Goal: Task Accomplishment & Management: Use online tool/utility

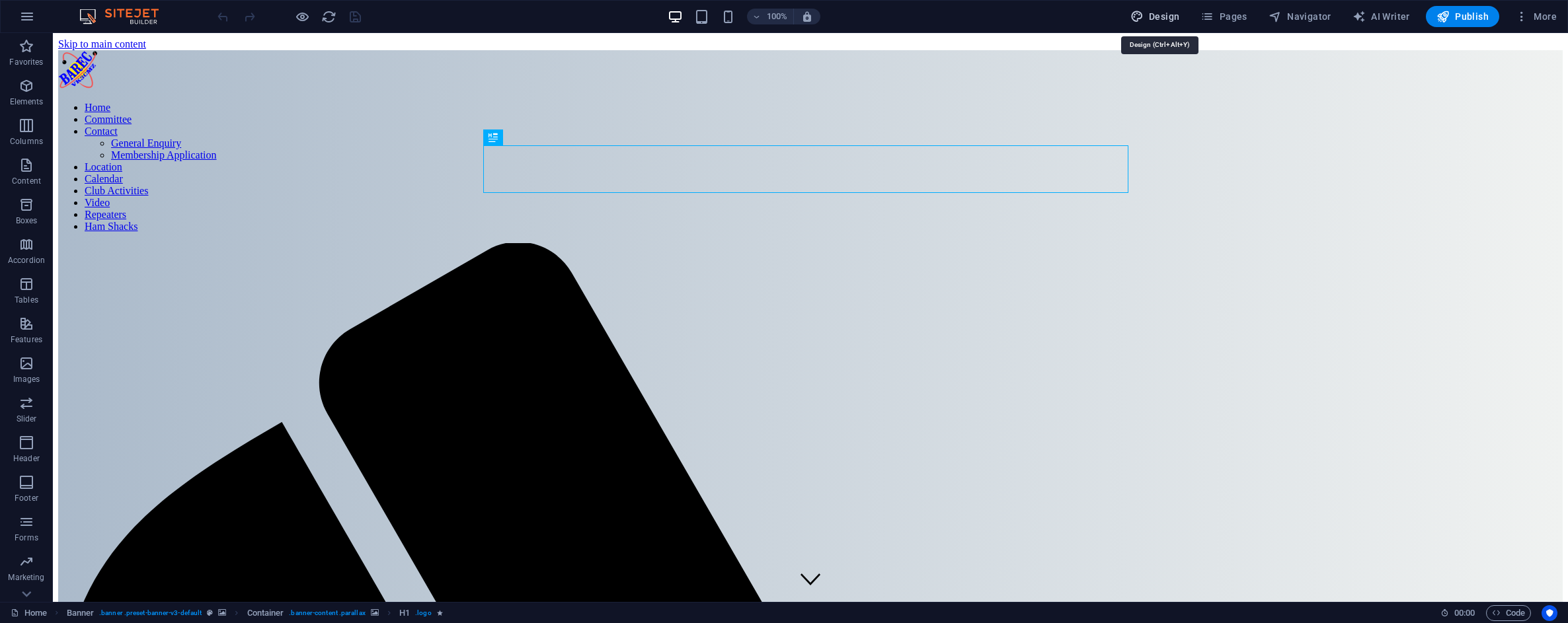
click at [1163, 18] on span "Design" at bounding box center [1155, 17] width 49 height 13
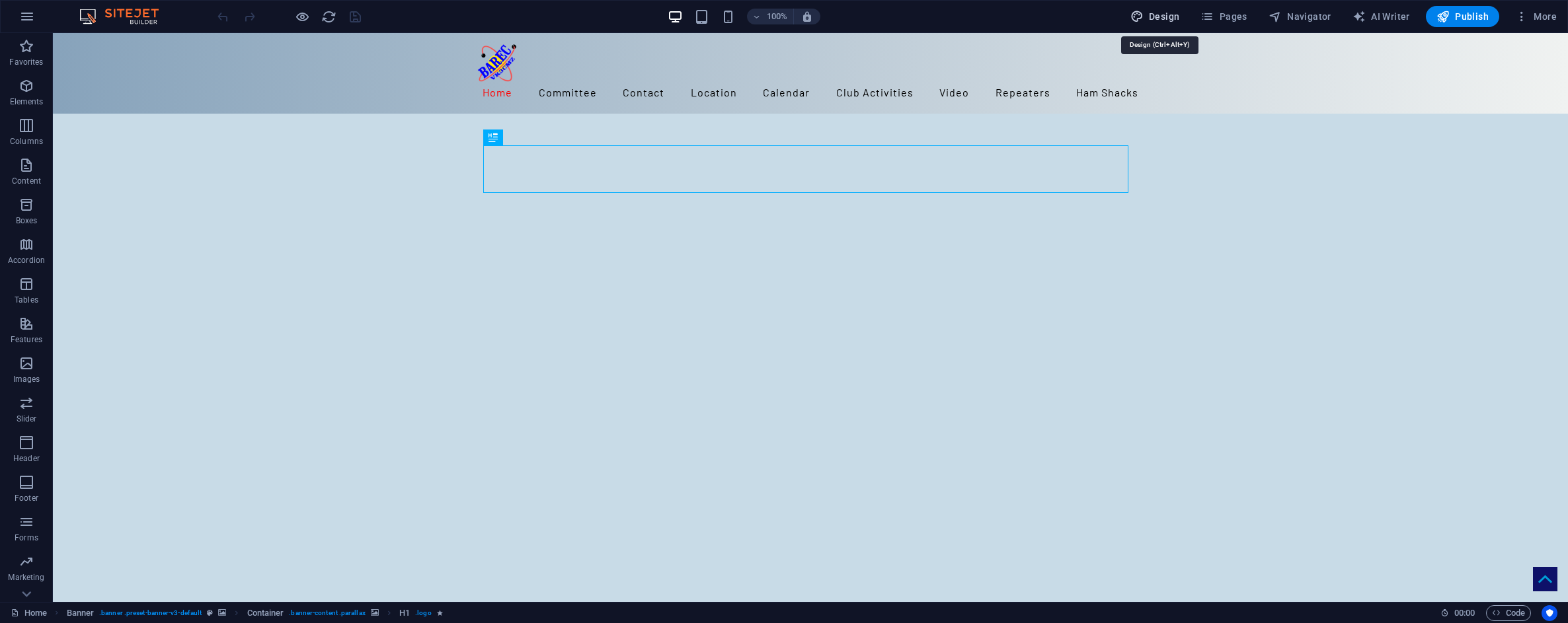
select select "rem"
select select "300"
select select "px"
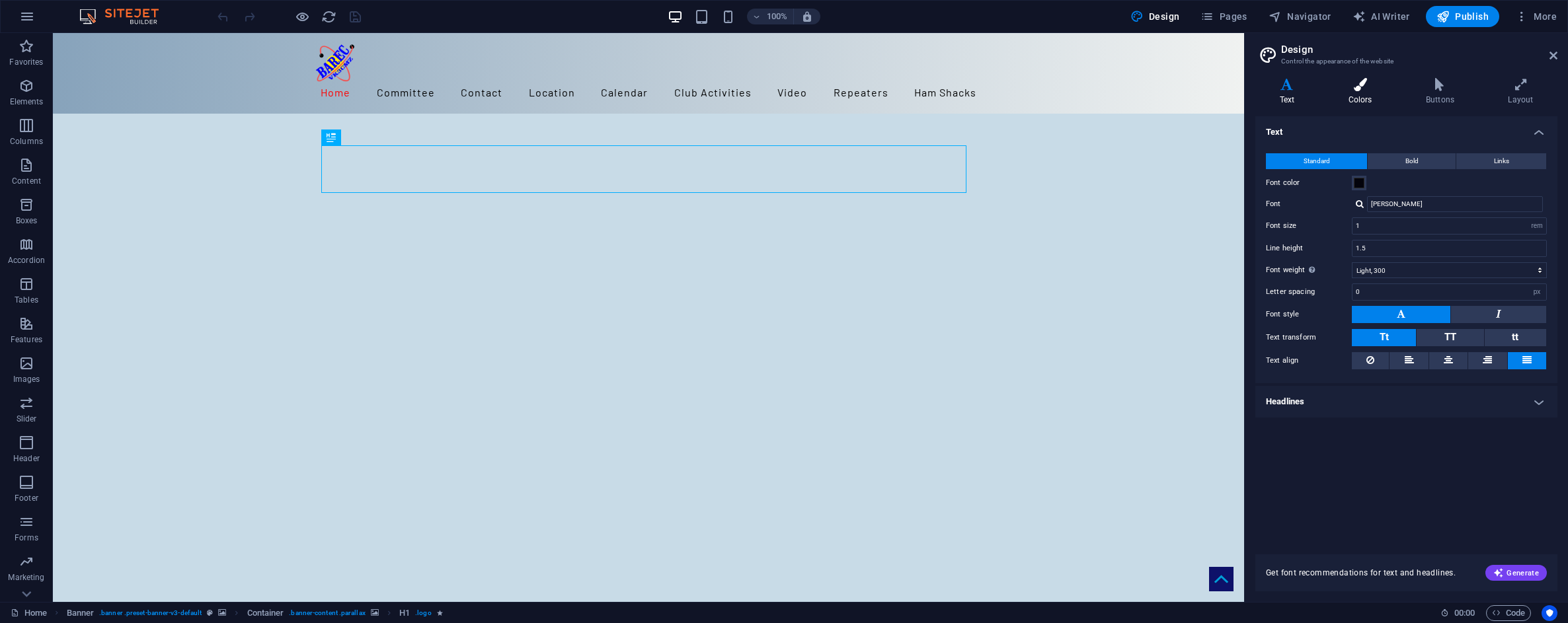
click at [1360, 85] on icon at bounding box center [1360, 84] width 72 height 13
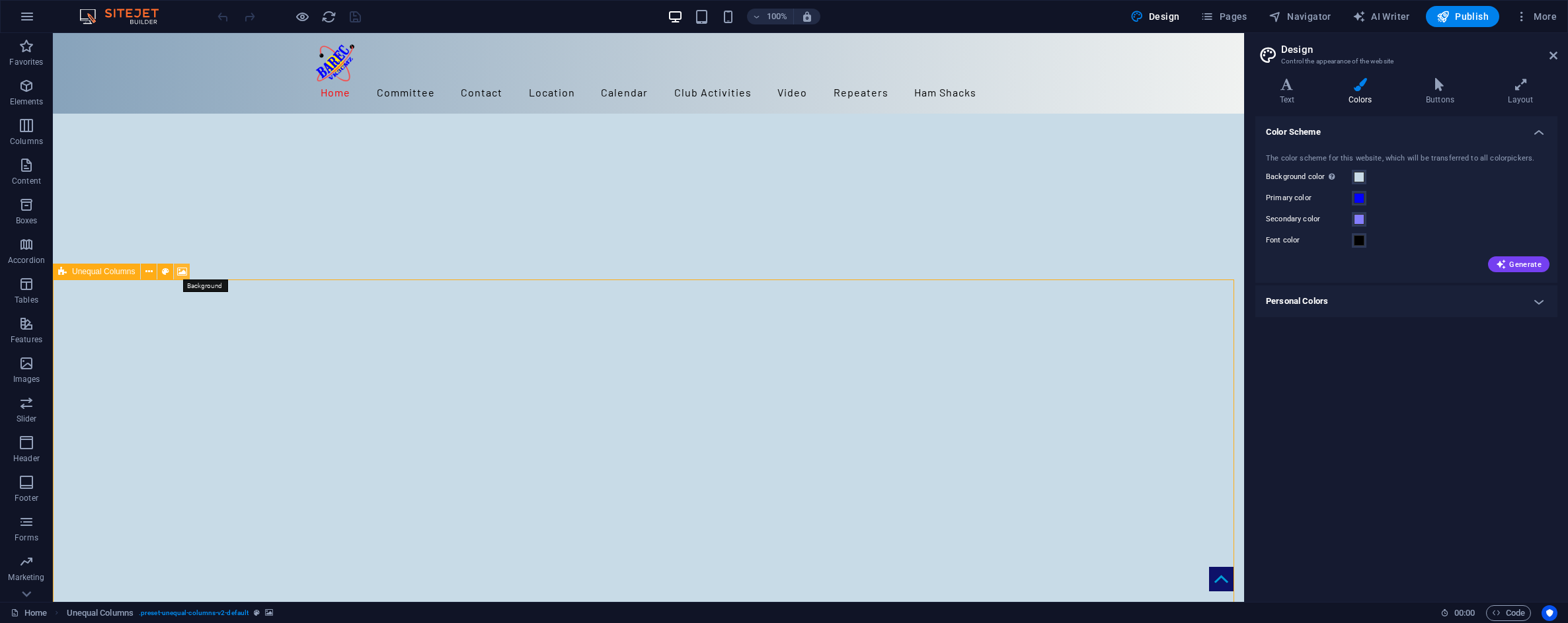
click at [183, 275] on icon at bounding box center [182, 272] width 10 height 14
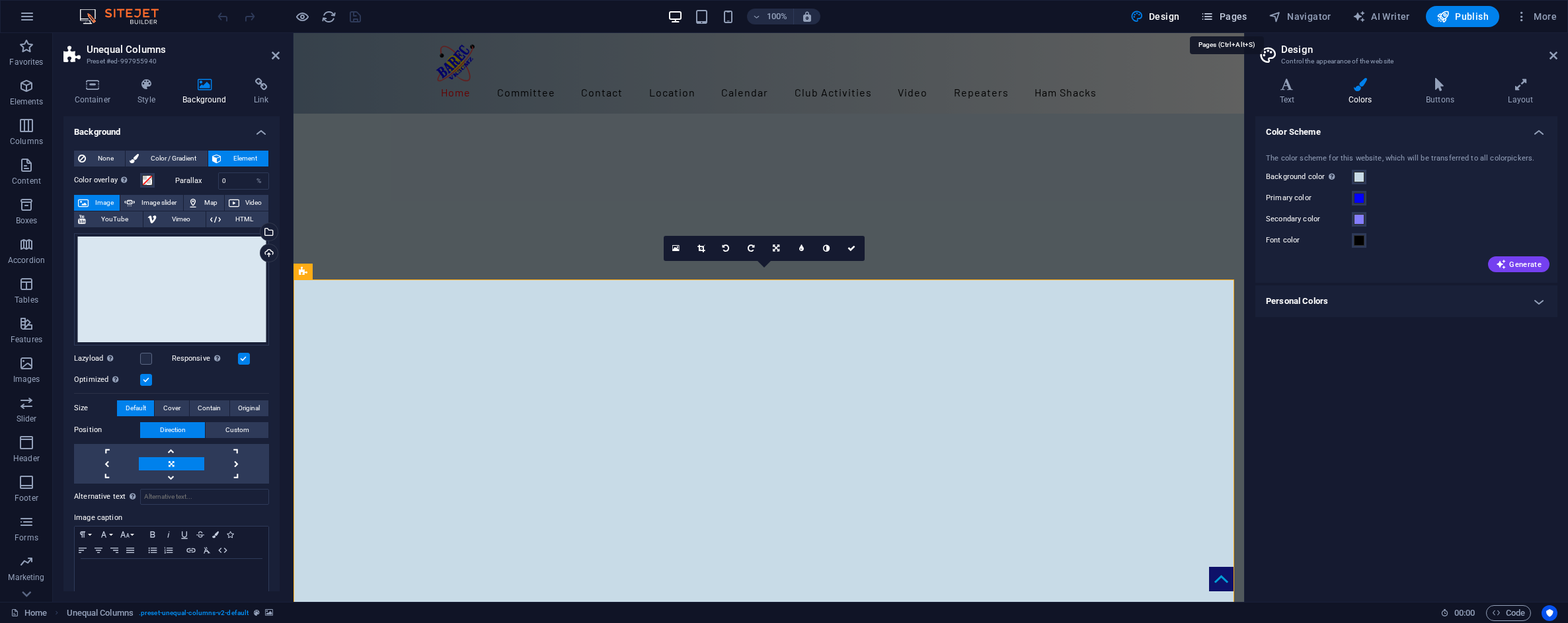
click at [1232, 14] on span "Pages" at bounding box center [1223, 17] width 46 height 13
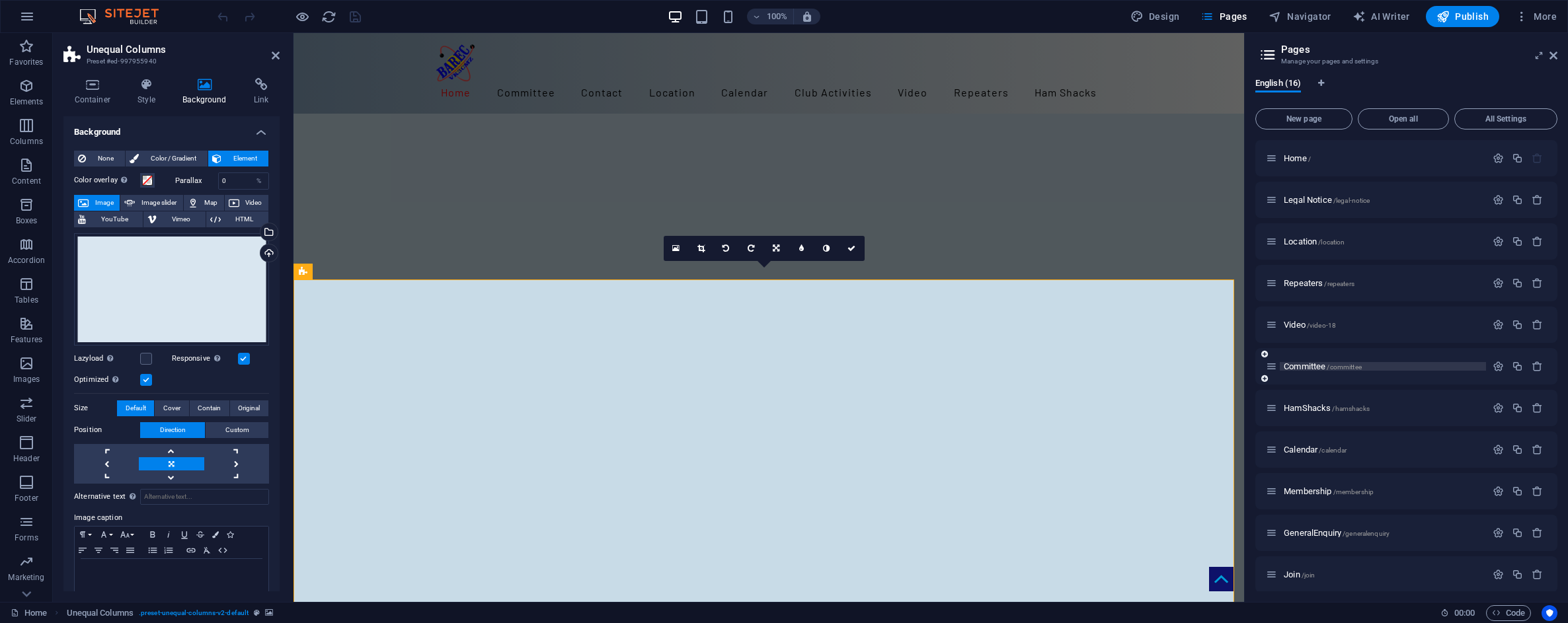
click at [1312, 367] on span "Committee /committee" at bounding box center [1323, 366] width 78 height 10
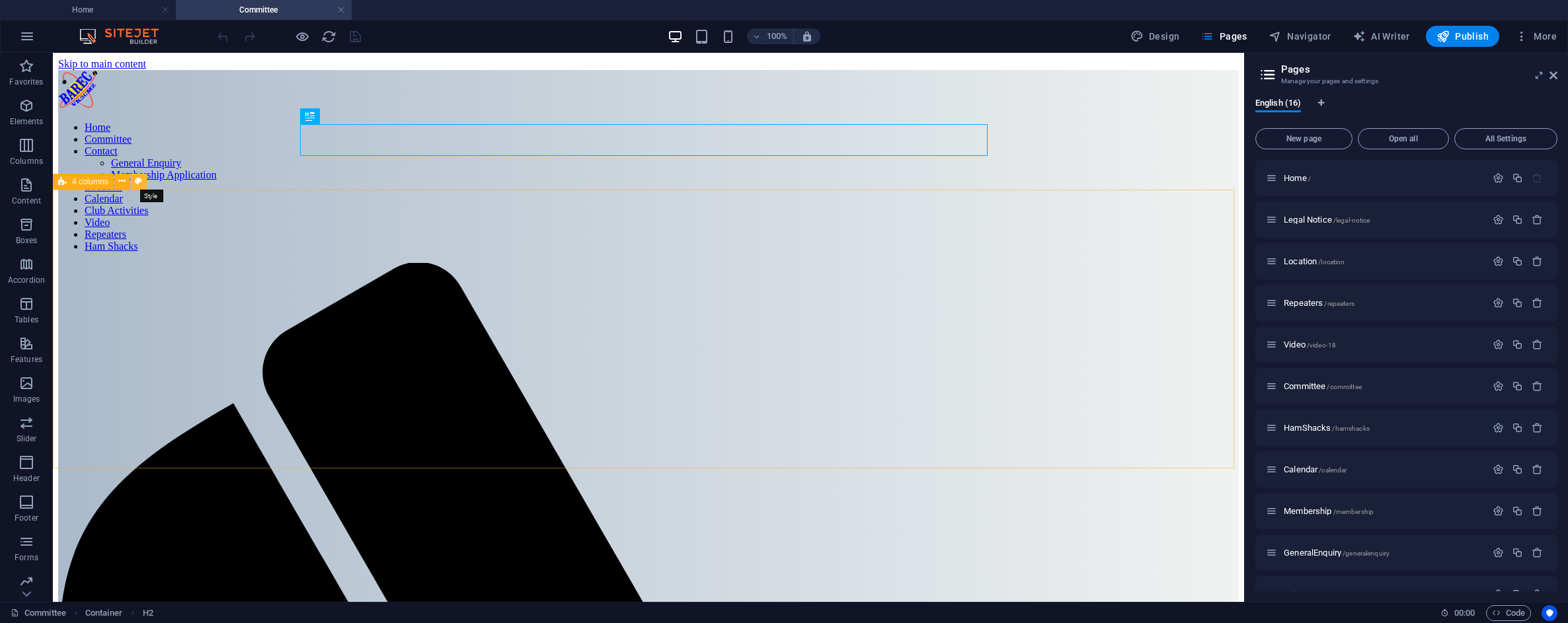
click at [139, 183] on icon at bounding box center [139, 181] width 8 height 14
select select "rem"
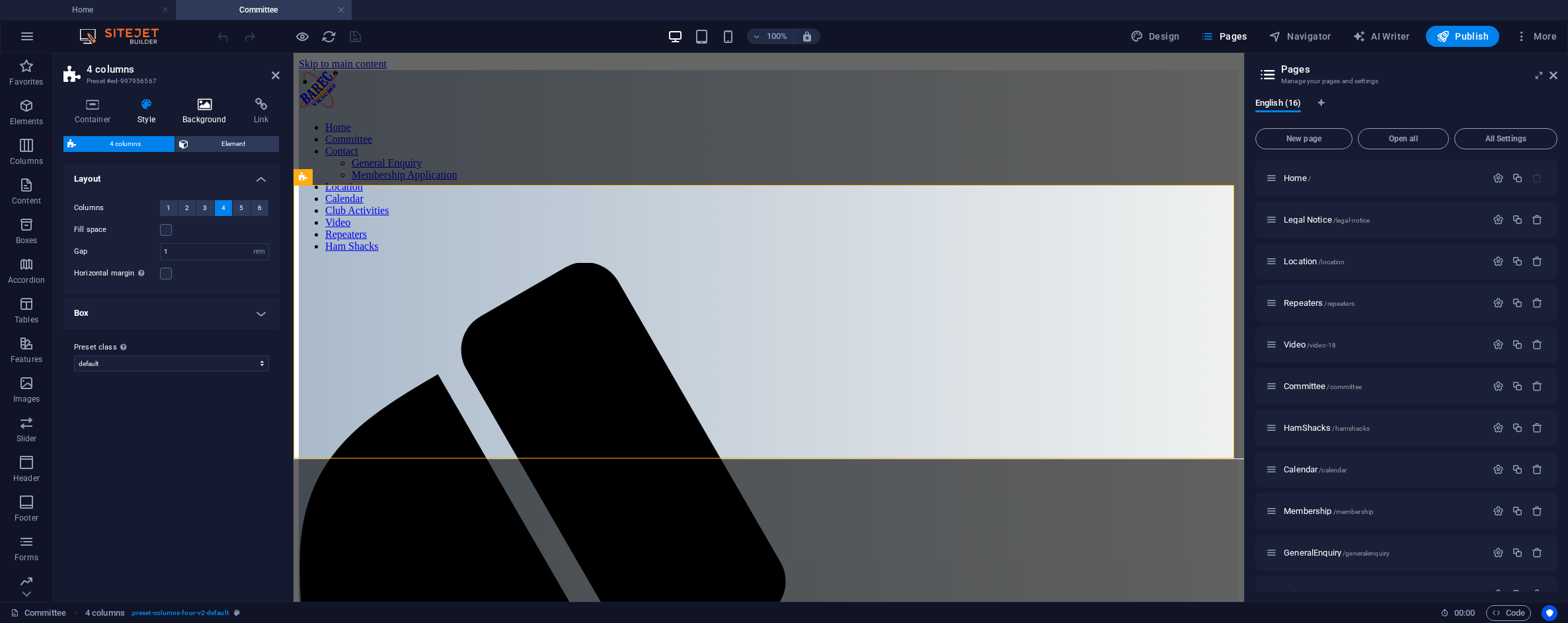
click at [209, 108] on icon at bounding box center [204, 104] width 66 height 13
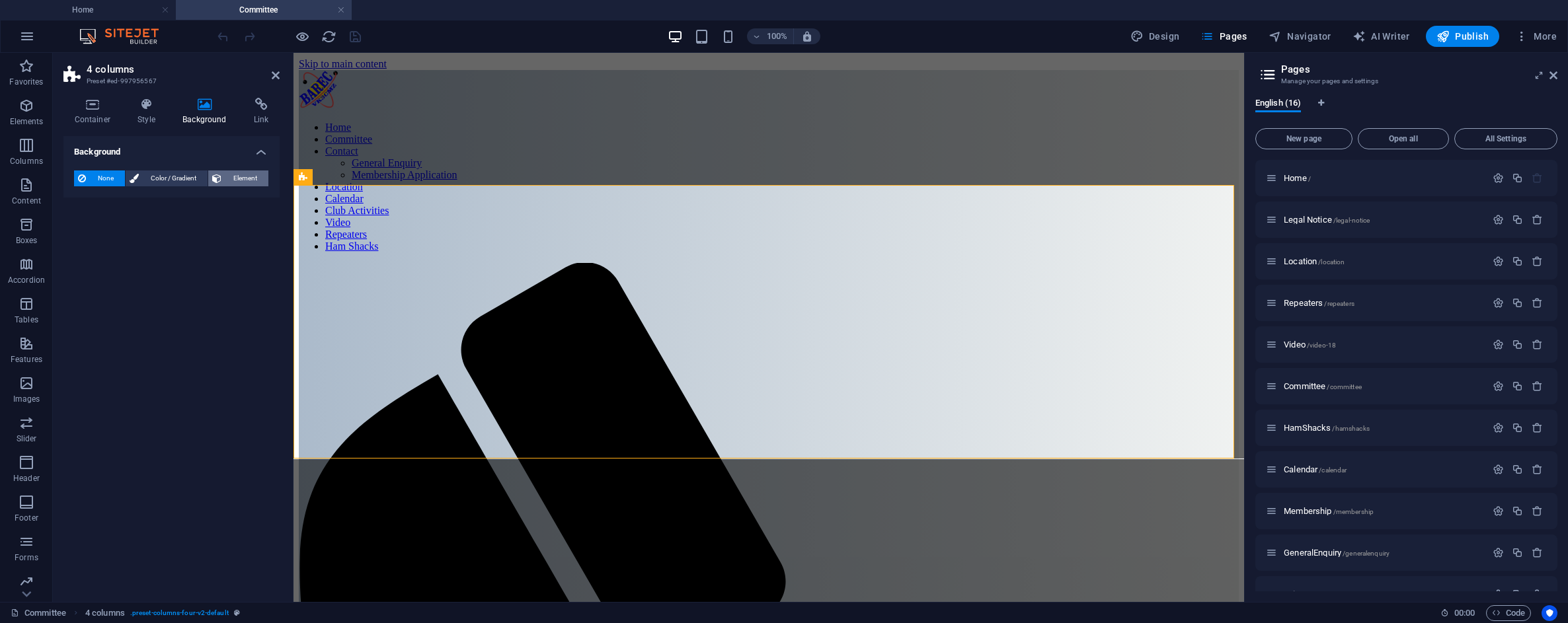
click at [250, 180] on span "Element" at bounding box center [245, 178] width 39 height 16
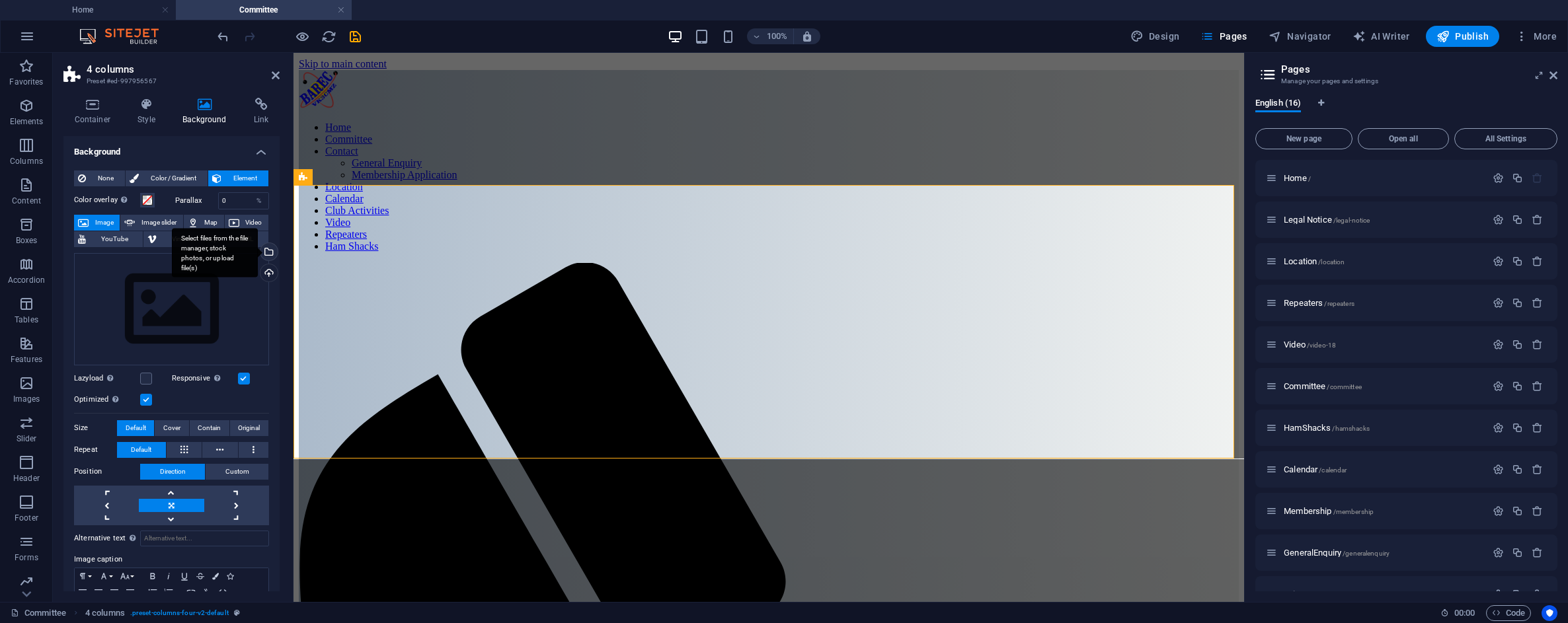
click at [265, 251] on div "Select files from the file manager, stock photos, or upload file(s)" at bounding box center [268, 254] width 20 height 20
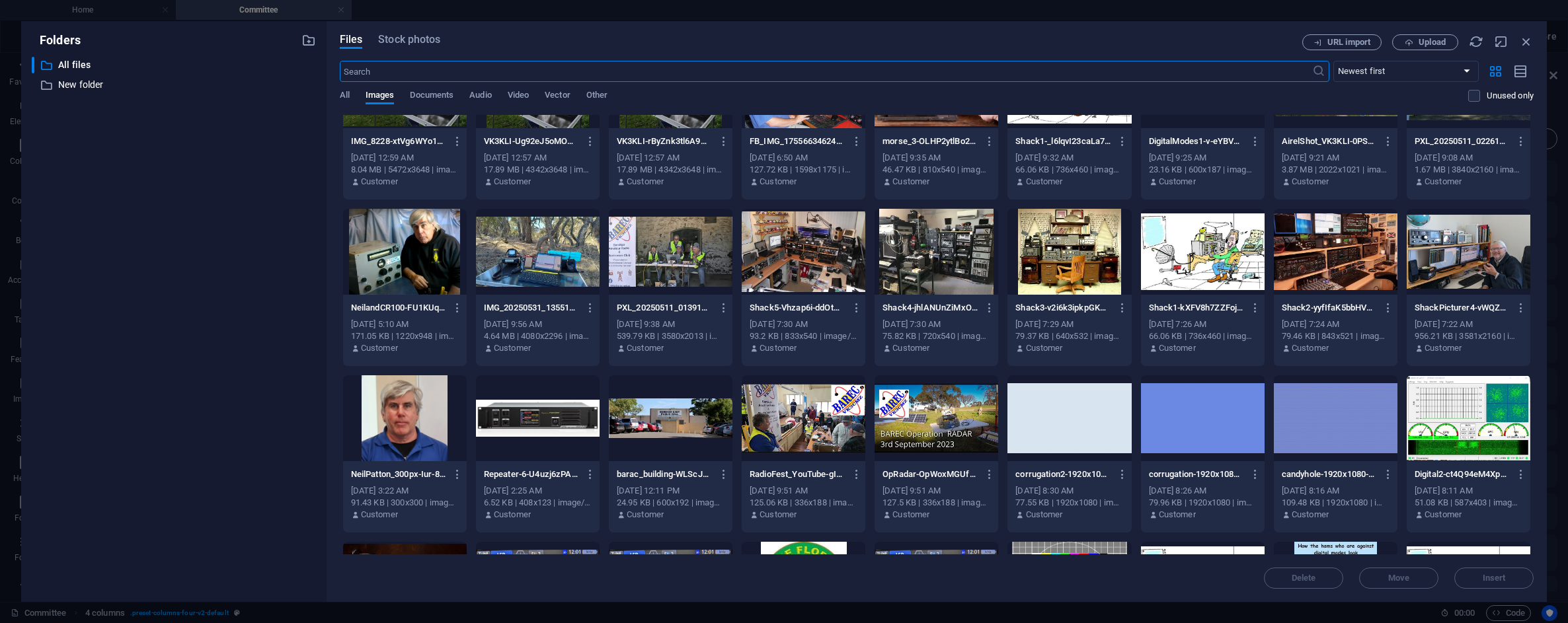
scroll to position [859, 0]
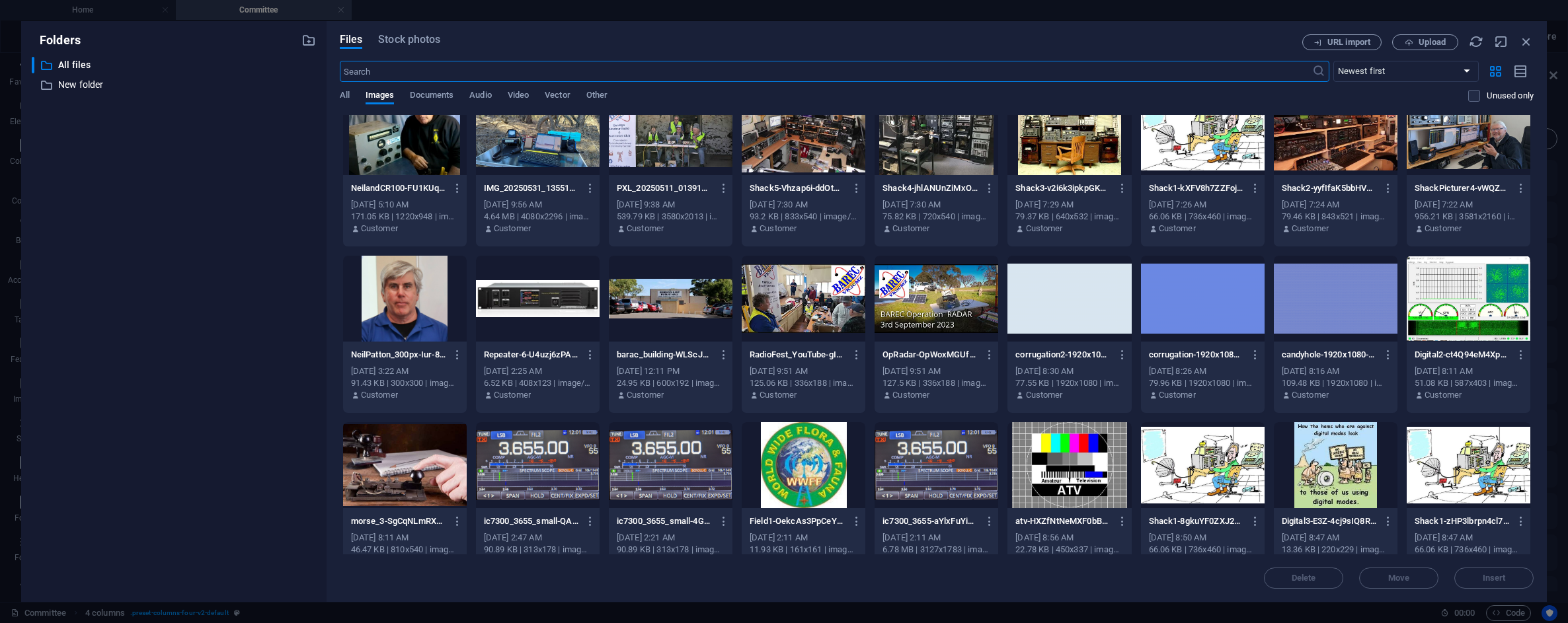
click at [1058, 303] on div at bounding box center [1069, 299] width 124 height 86
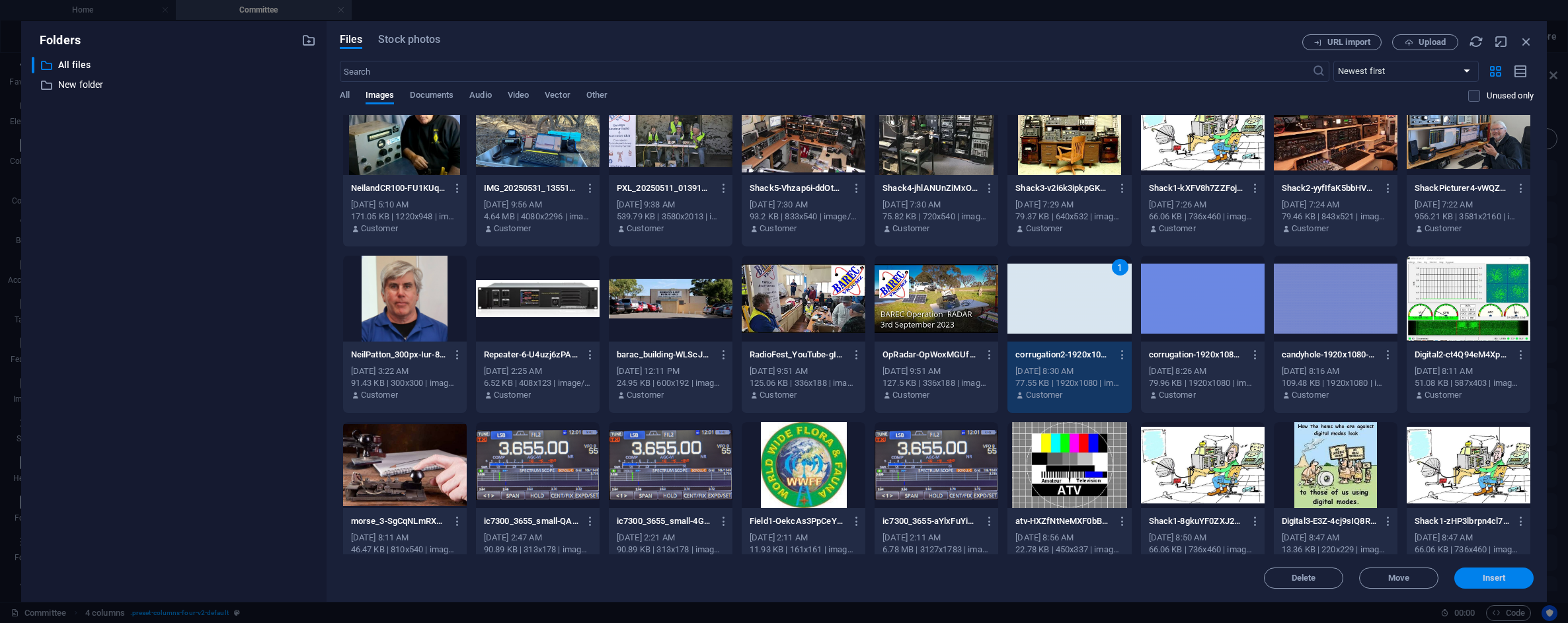
click at [1500, 575] on span "Insert" at bounding box center [1495, 578] width 23 height 8
